Goal: Transaction & Acquisition: Purchase product/service

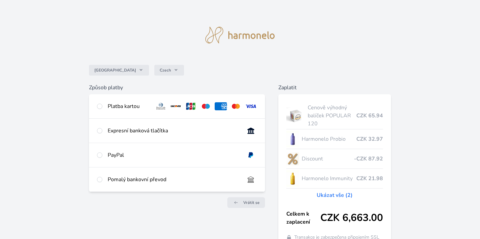
click at [109, 104] on div "Platba kartou" at bounding box center [129, 106] width 42 height 8
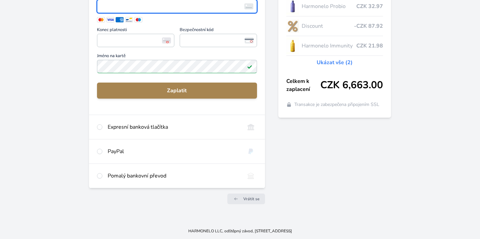
scroll to position [132, 0]
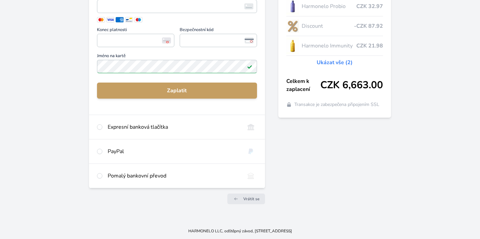
click at [119, 149] on div "PayPal" at bounding box center [174, 151] width 132 height 8
radio input "false"
radio input "true"
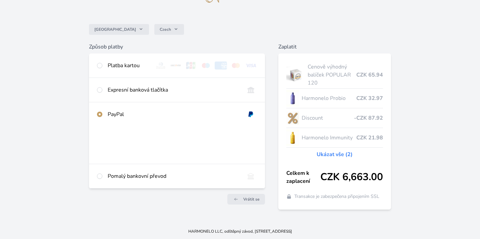
click at [135, 93] on div "Expresní banková tlačítka" at bounding box center [174, 90] width 132 height 8
radio input "true"
radio input "false"
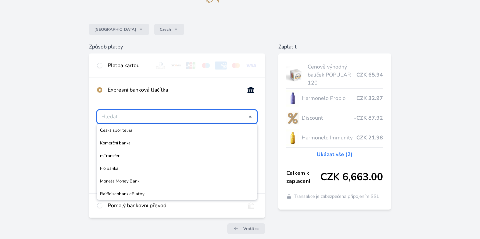
click at [140, 118] on input "Česká spořitelna Komerční banka mTransfer Fio banka Moneta Money Bank Raiffeise…" at bounding box center [174, 116] width 147 height 8
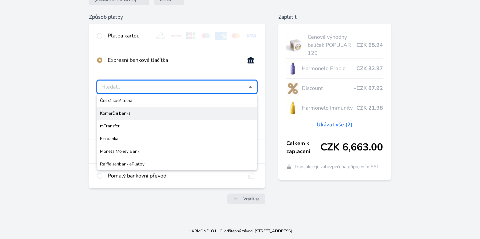
scroll to position [70, 0]
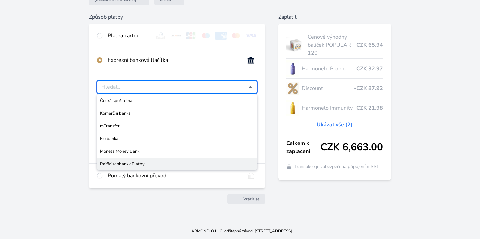
click at [140, 162] on span "Raiffeisenbank ePlatby" at bounding box center [177, 163] width 154 height 7
type input "Raiffeisenbank ePlatby"
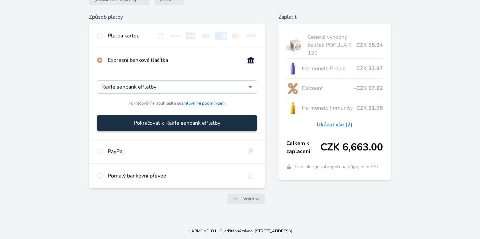
click at [182, 122] on span "Pokračovat k Raiffeisenbank ePlatby" at bounding box center [177, 123] width 87 height 8
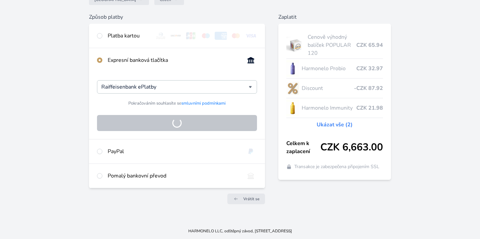
scroll to position [41, 0]
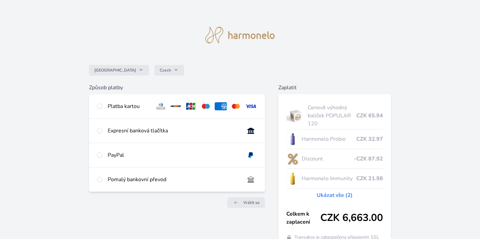
click at [151, 126] on div "Expresní banková tlačítka" at bounding box center [177, 130] width 176 height 24
radio input "true"
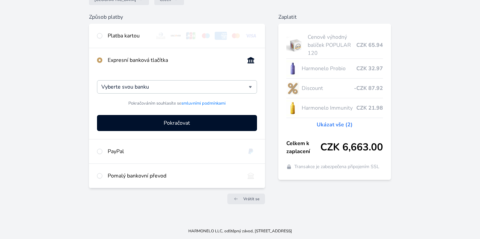
scroll to position [70, 0]
